Goal: Task Accomplishment & Management: Use online tool/utility

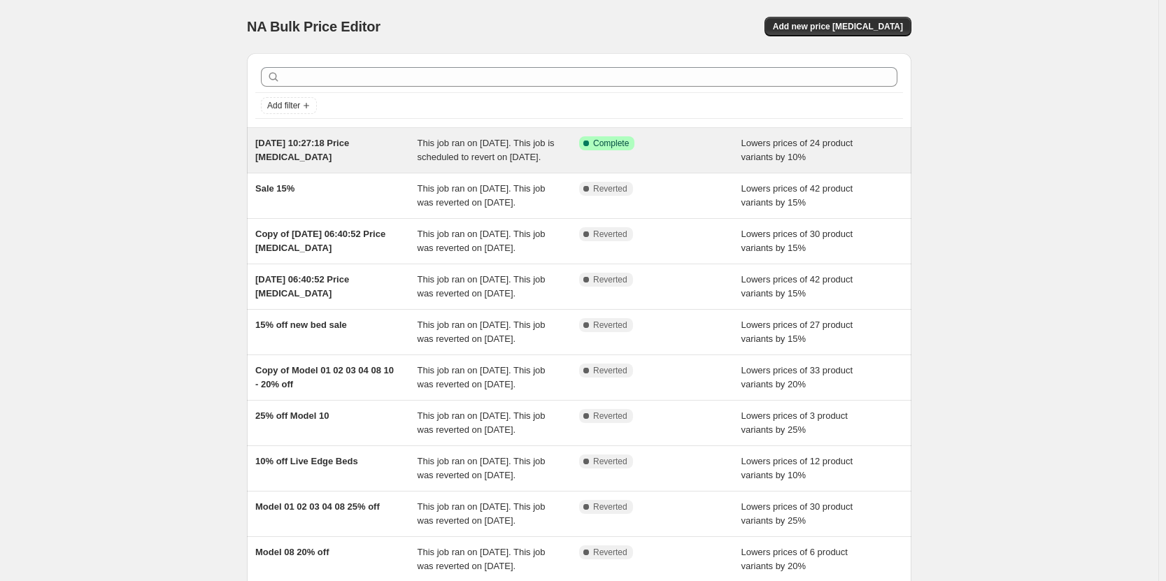
click at [569, 163] on div "This job ran on [DATE]. This job is scheduled to revert on [DATE]." at bounding box center [499, 150] width 162 height 28
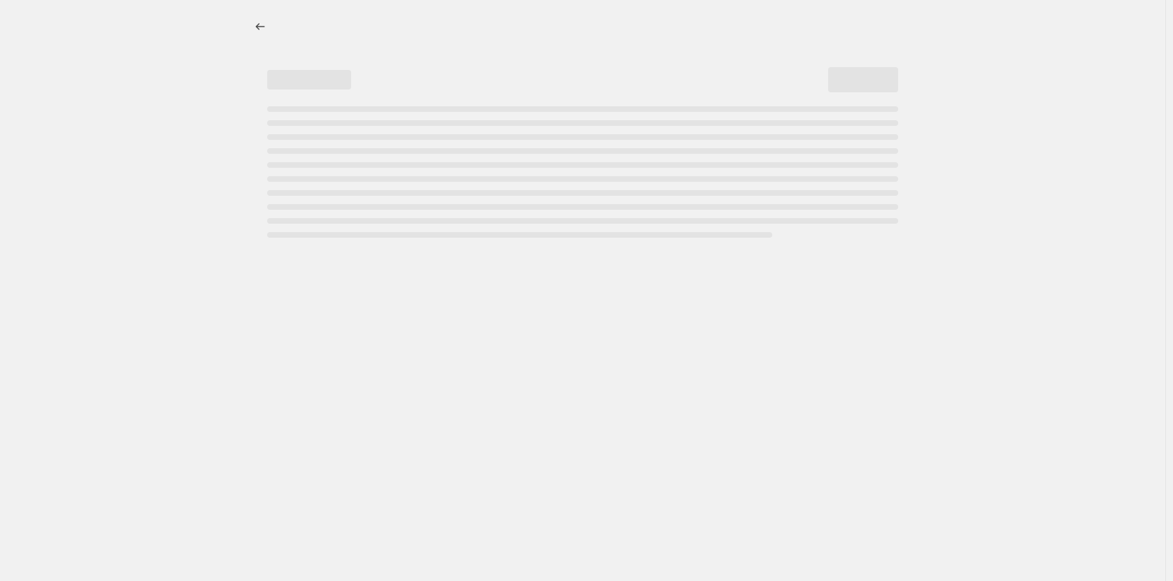
select select "percentage"
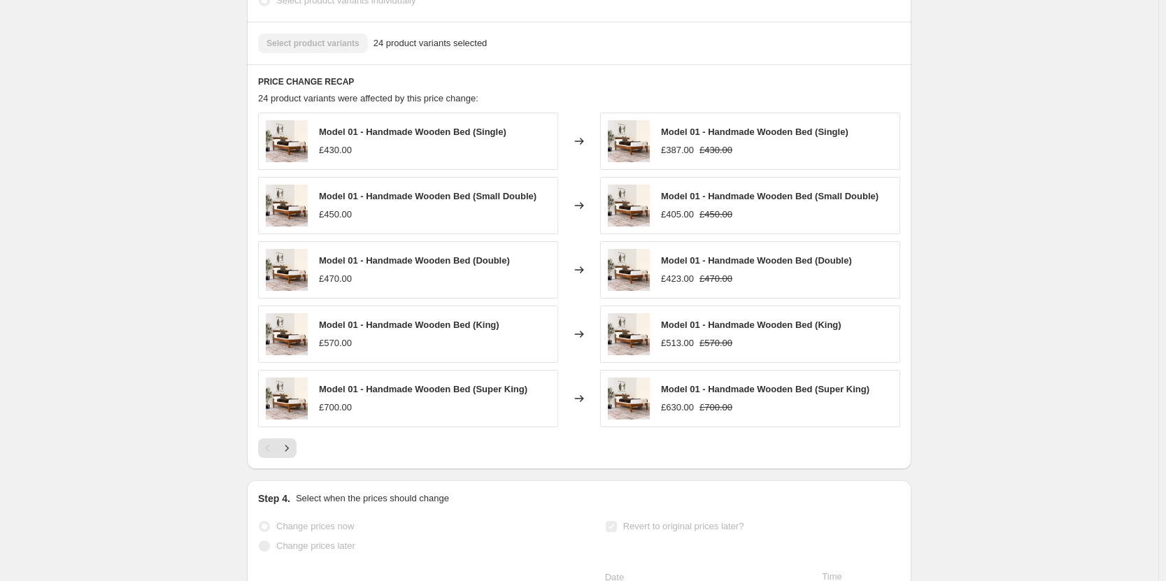
scroll to position [909, 0]
